Goal: Check status: Check status

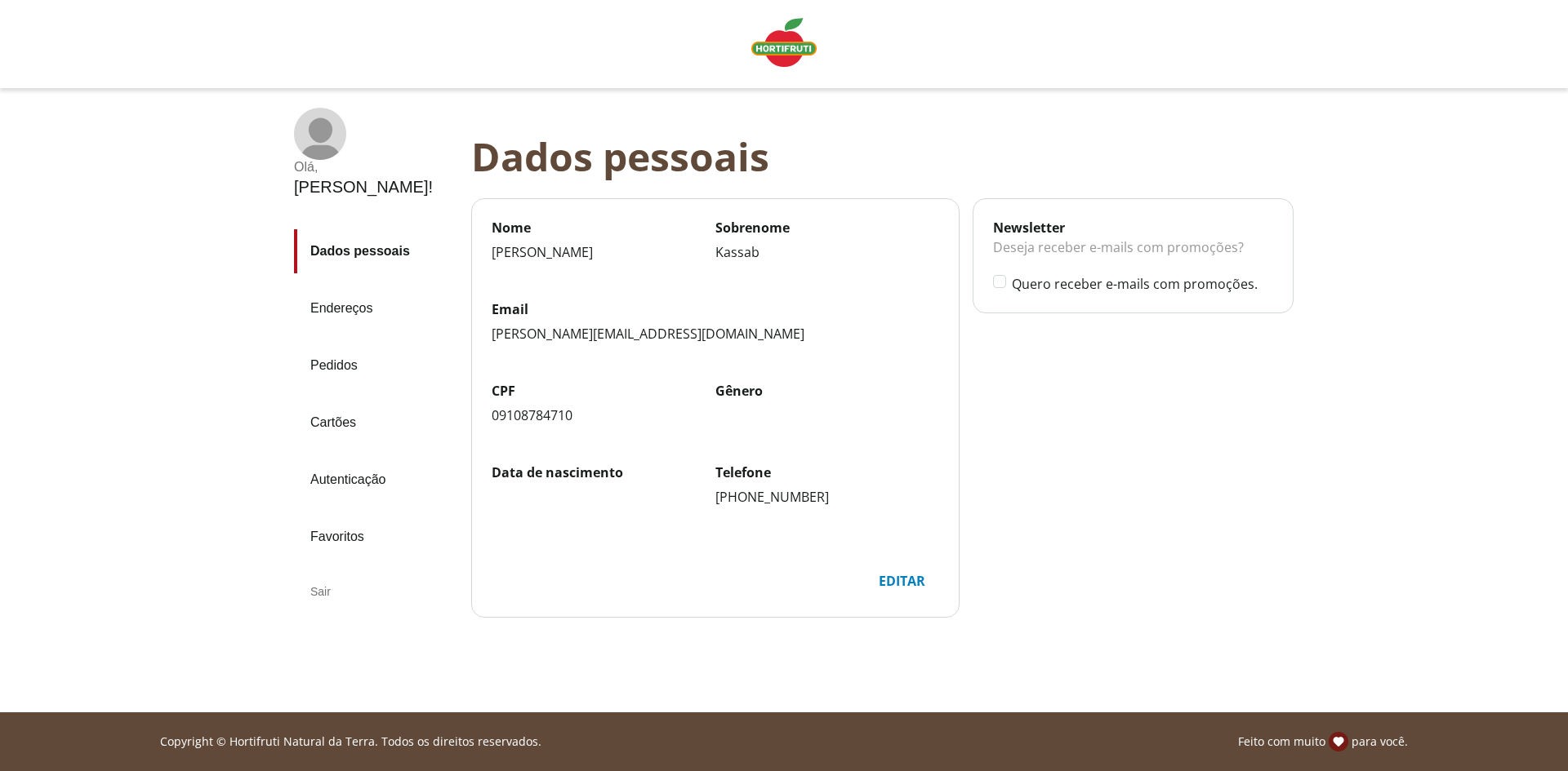
click at [350, 344] on link "Pedidos" at bounding box center [375, 366] width 164 height 44
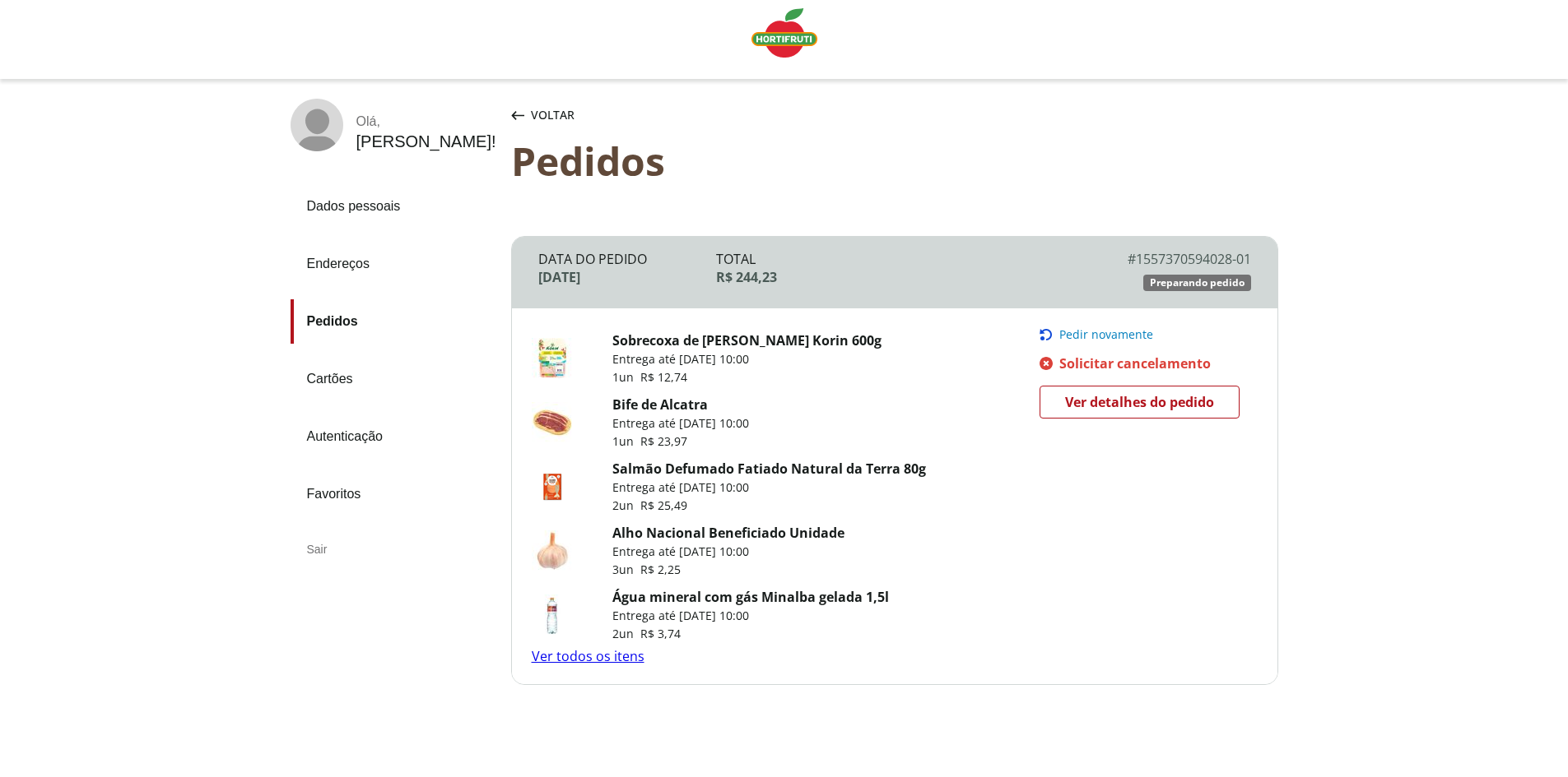
scroll to position [76, 0]
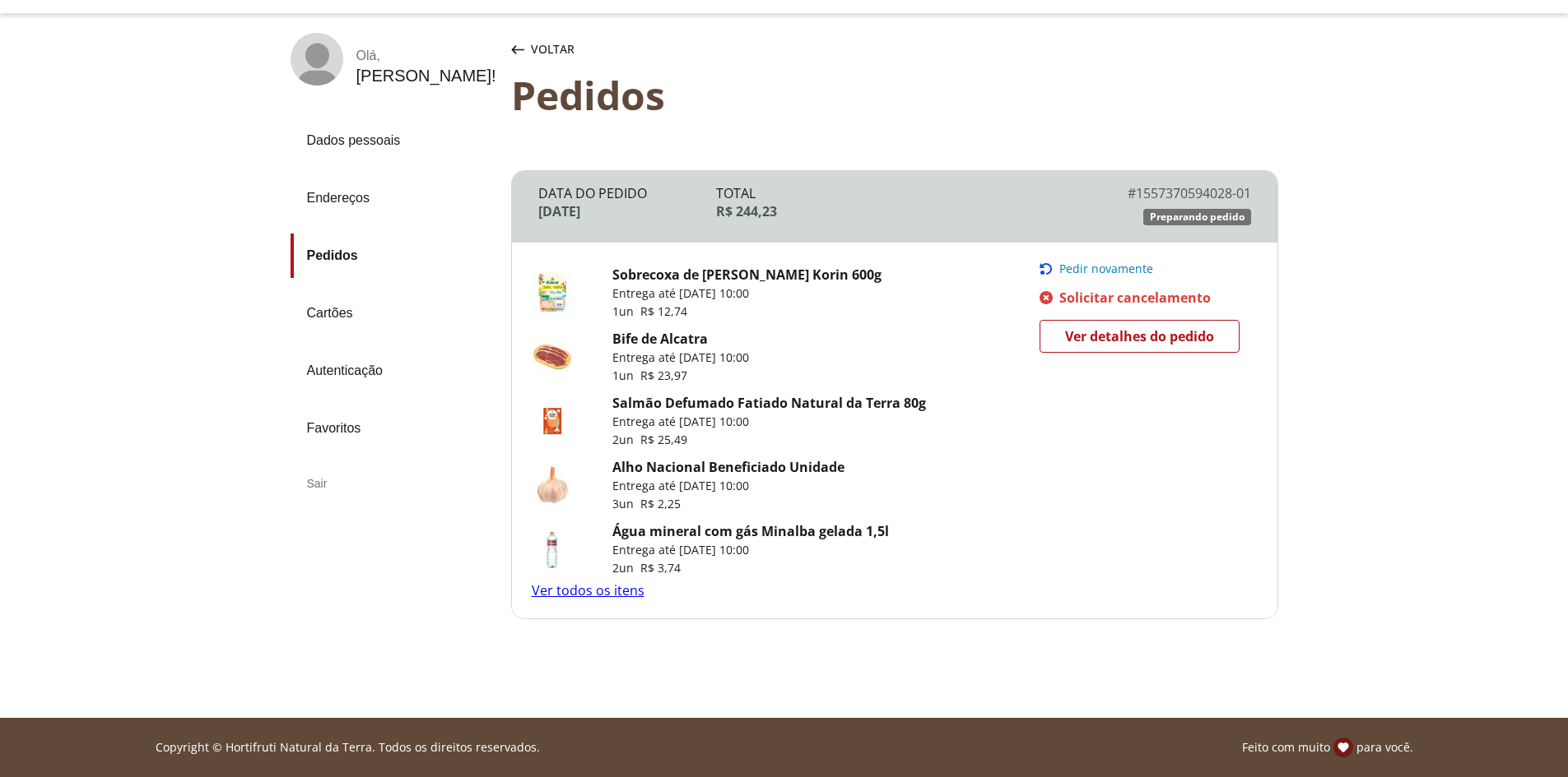
click at [622, 589] on link "Ver todos os itens" at bounding box center [588, 590] width 113 height 18
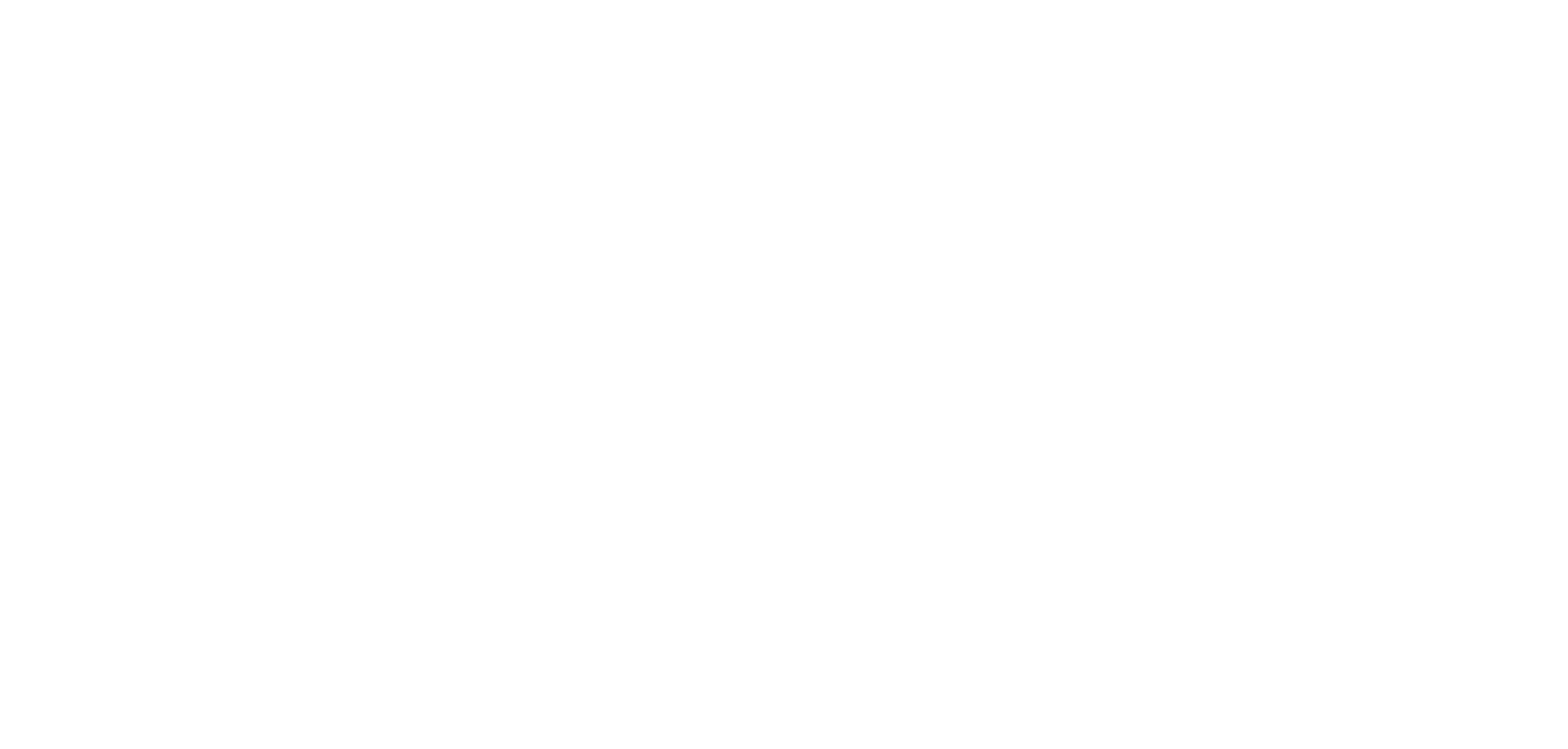
select select "**********"
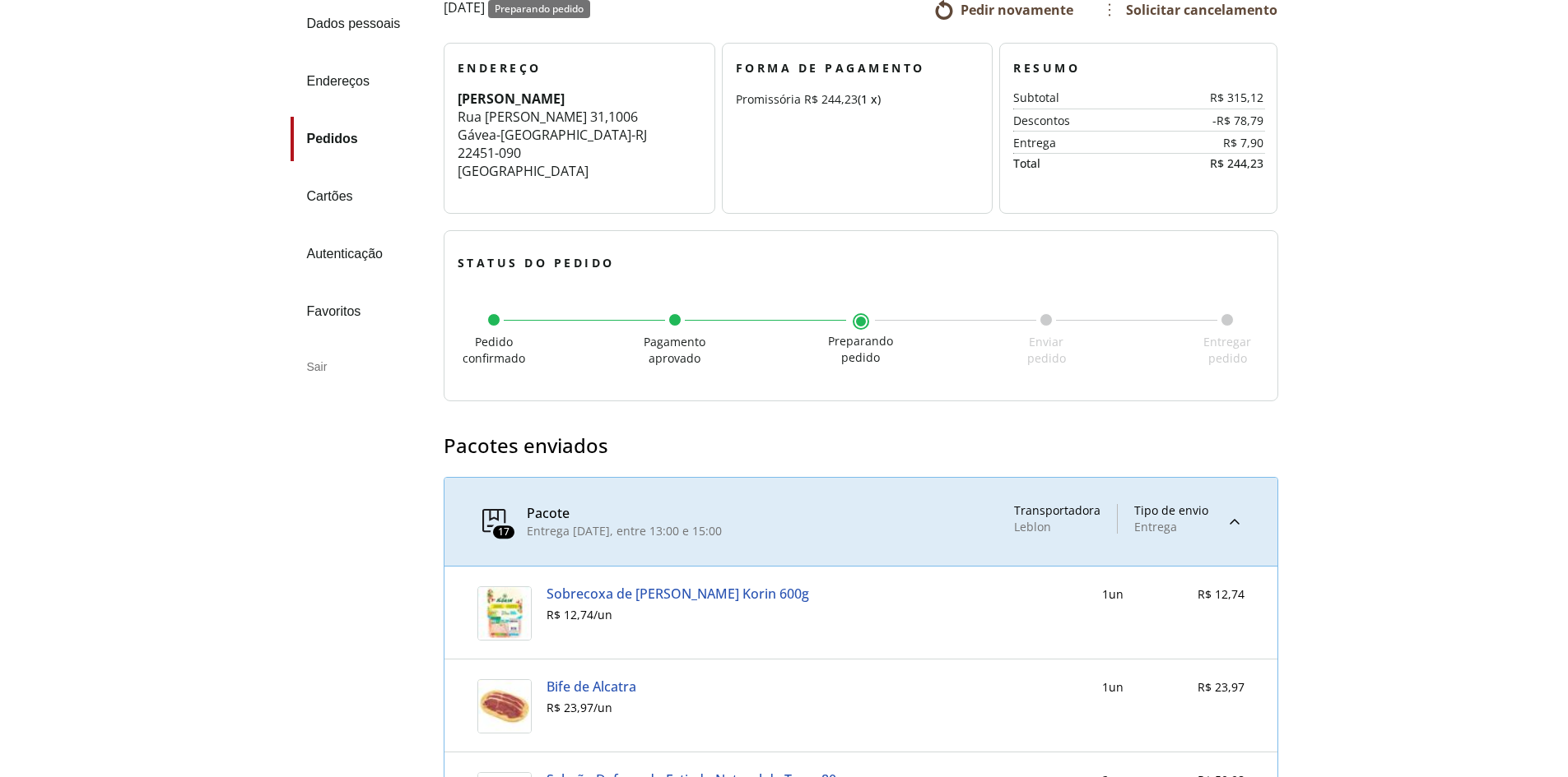
scroll to position [247, 0]
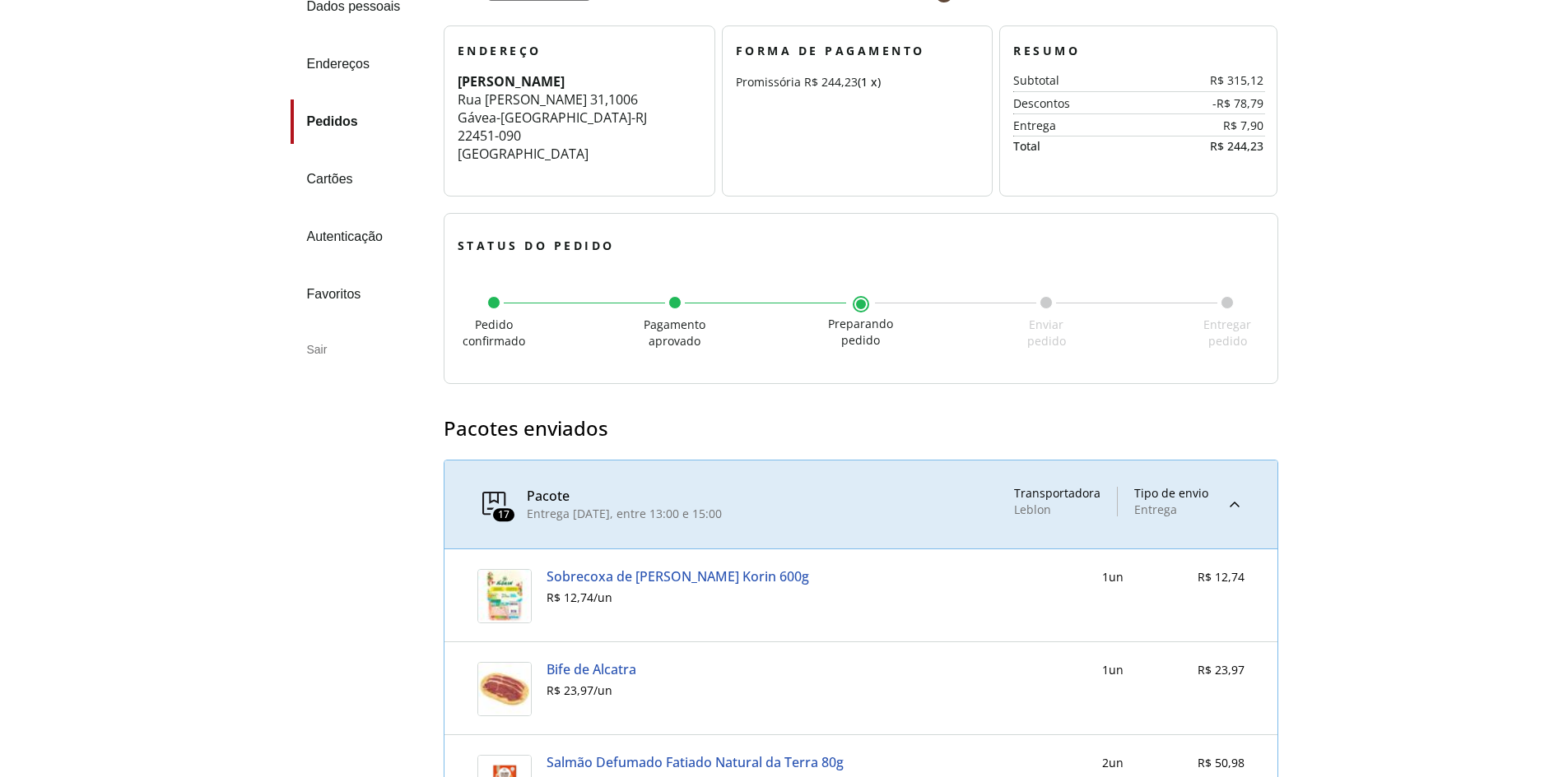
click at [1232, 501] on div at bounding box center [1234, 505] width 20 height 36
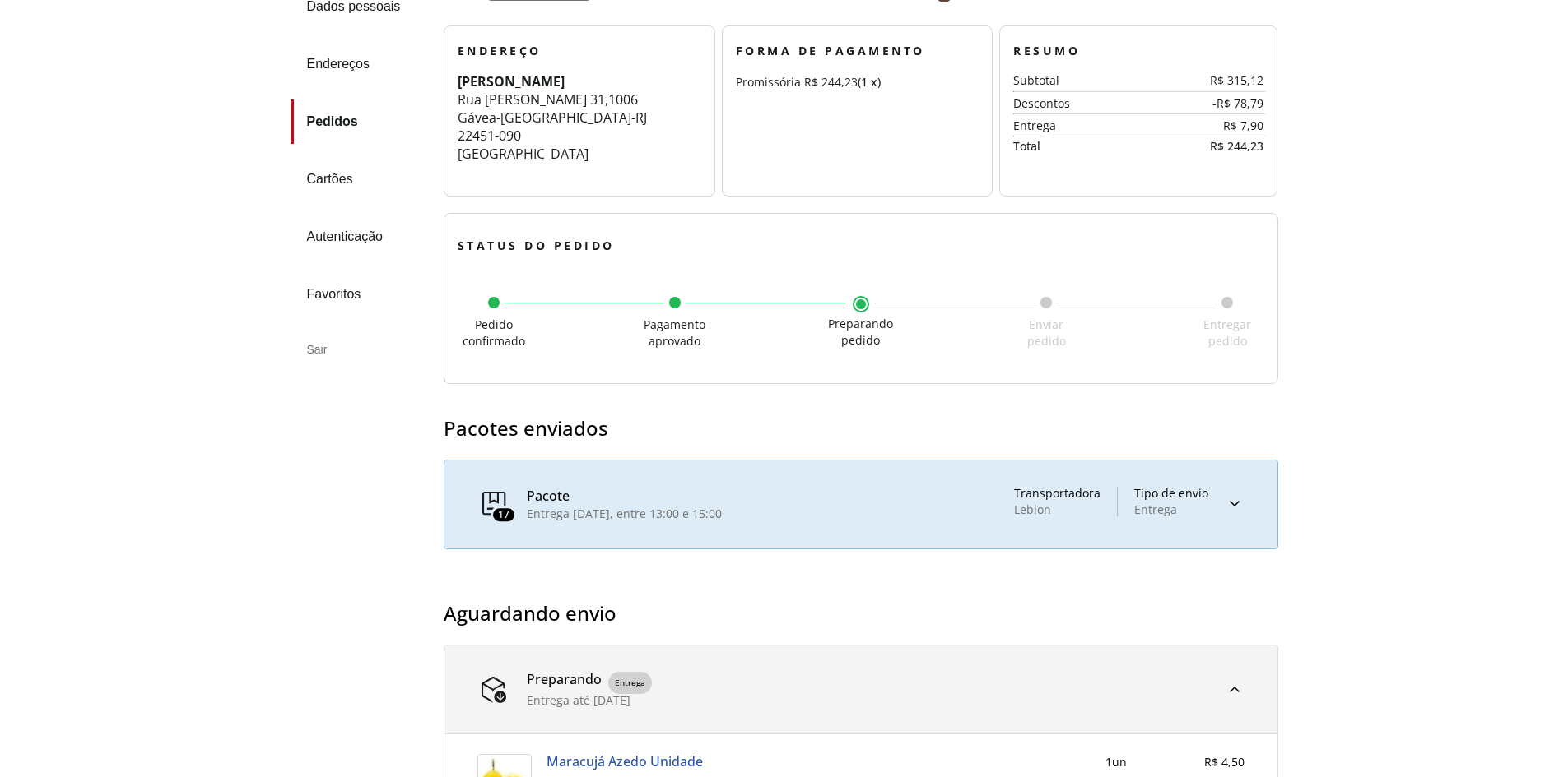
click at [1233, 501] on div at bounding box center [1234, 505] width 20 height 36
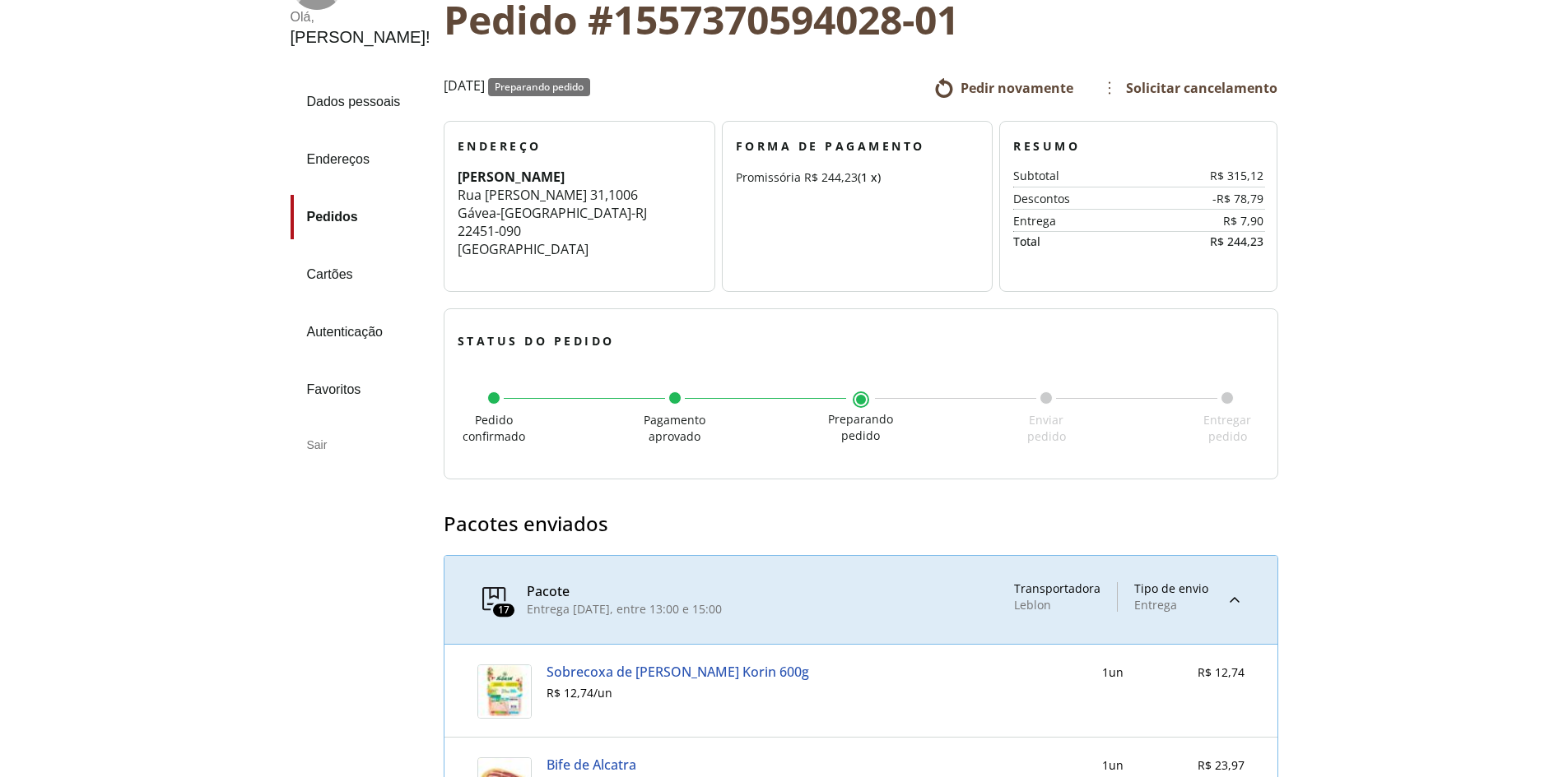
scroll to position [411, 0]
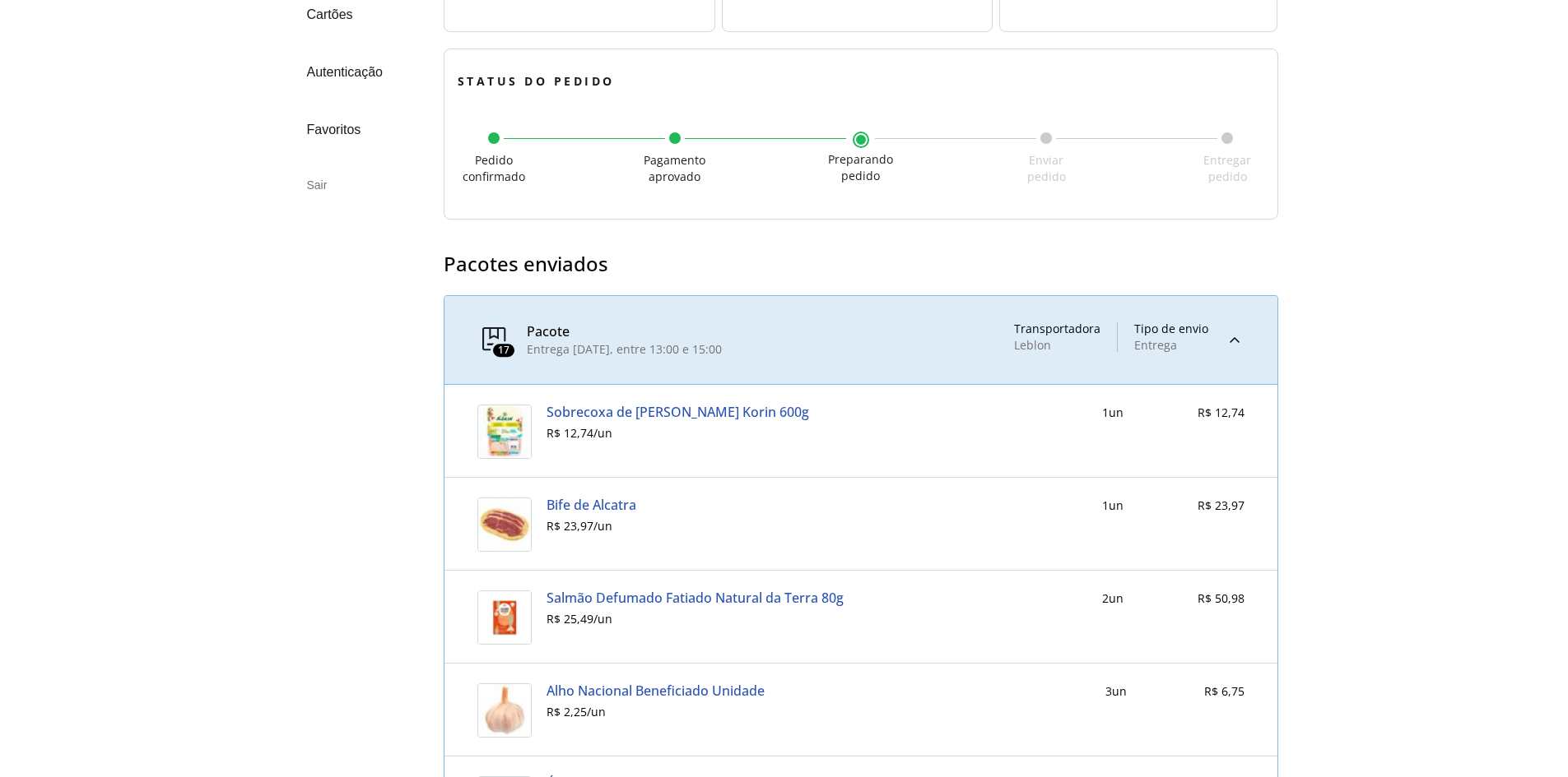
click at [1233, 340] on div at bounding box center [1234, 340] width 20 height 36
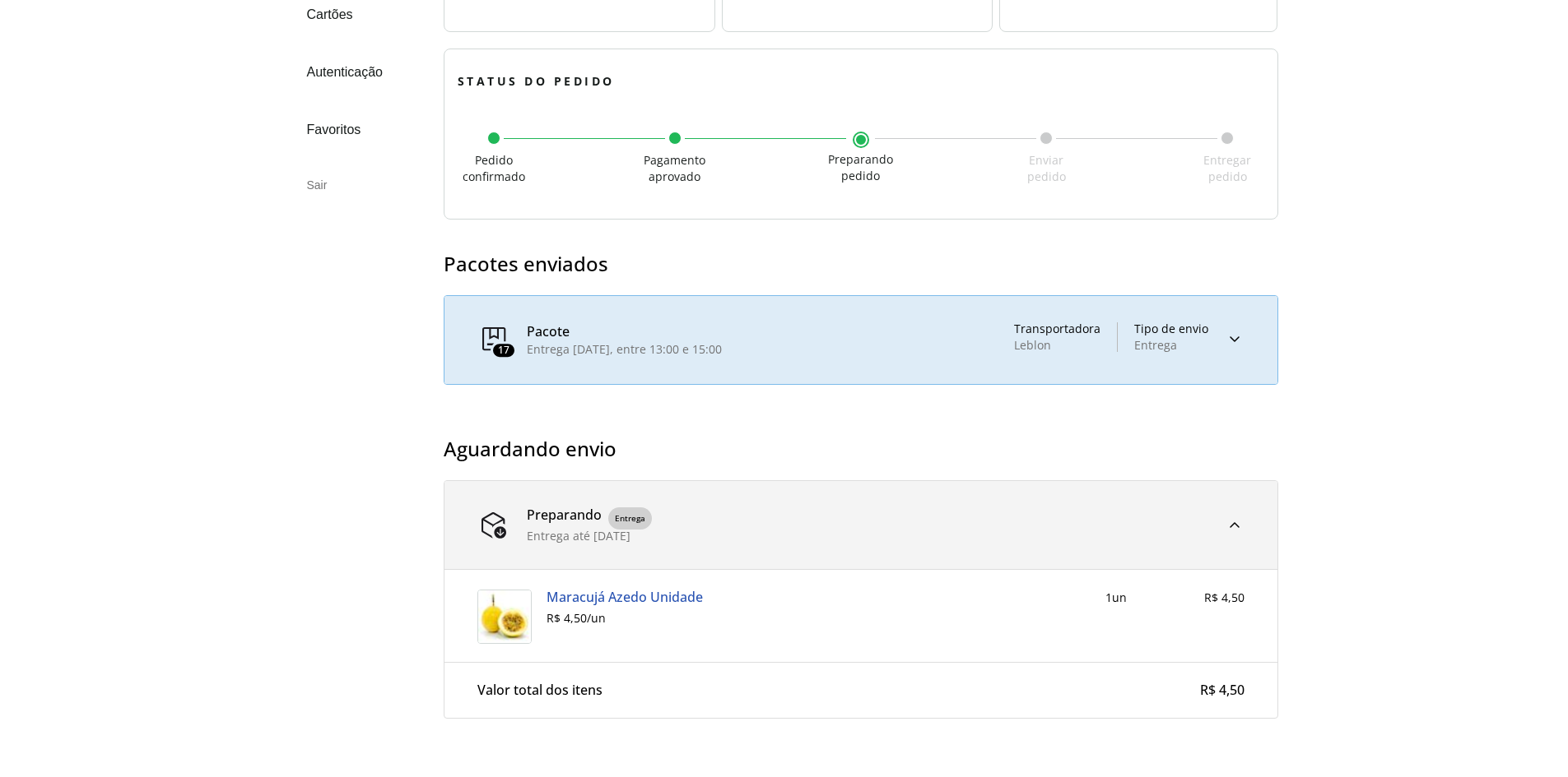
click at [1234, 340] on div at bounding box center [1234, 340] width 20 height 36
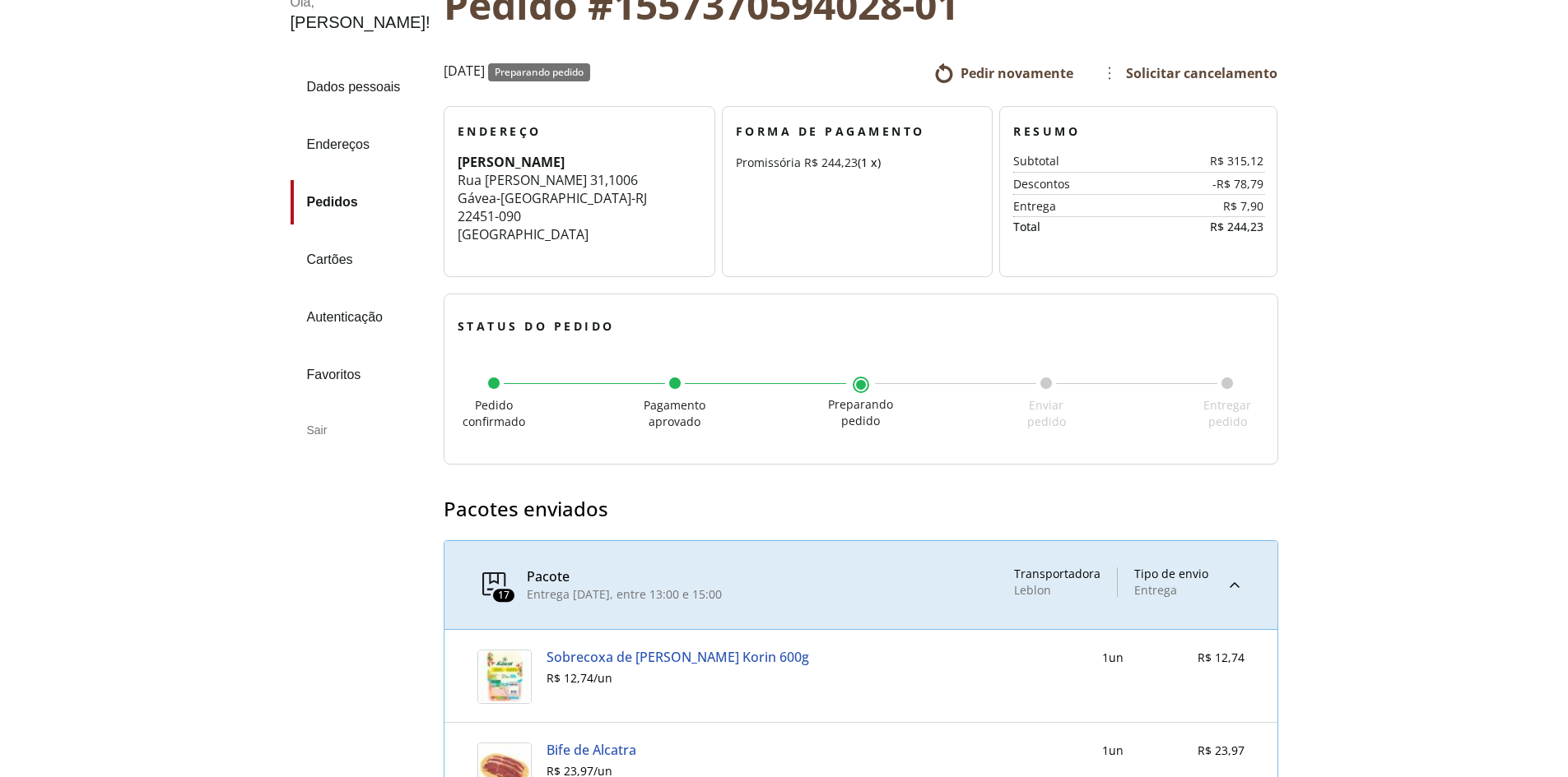
scroll to position [0, 0]
